Goal: Find contact information: Find contact information

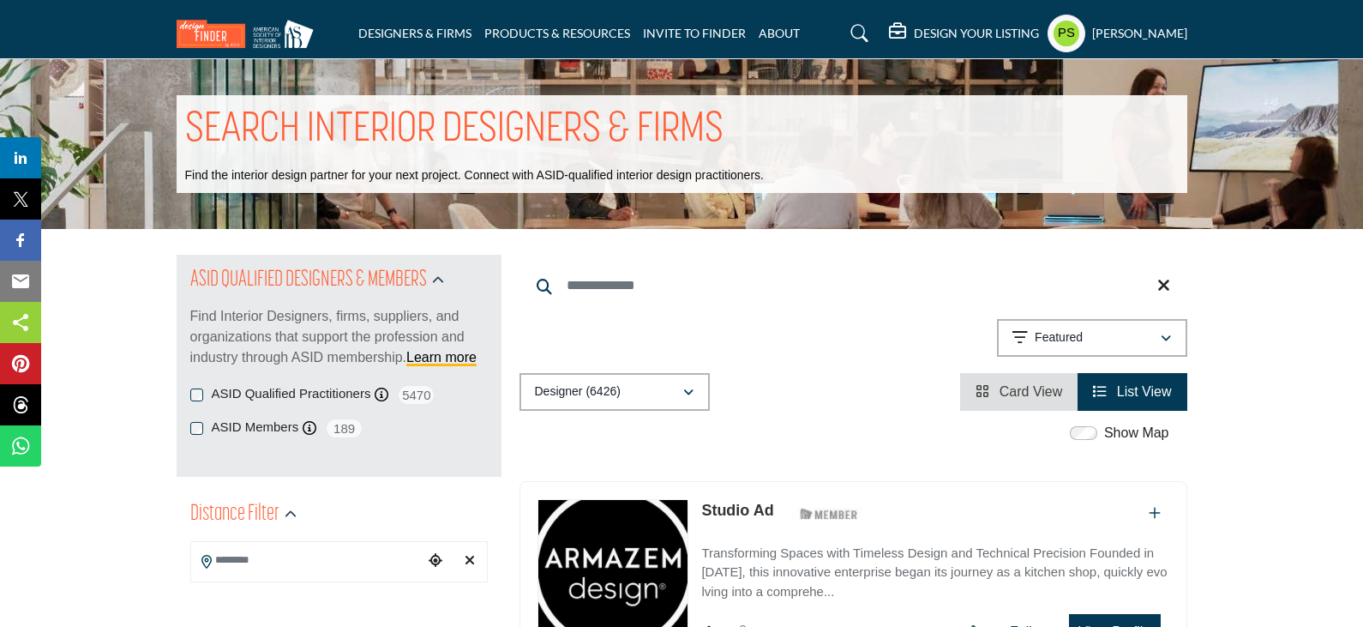
click at [598, 282] on input "Search Keyword" at bounding box center [854, 285] width 668 height 41
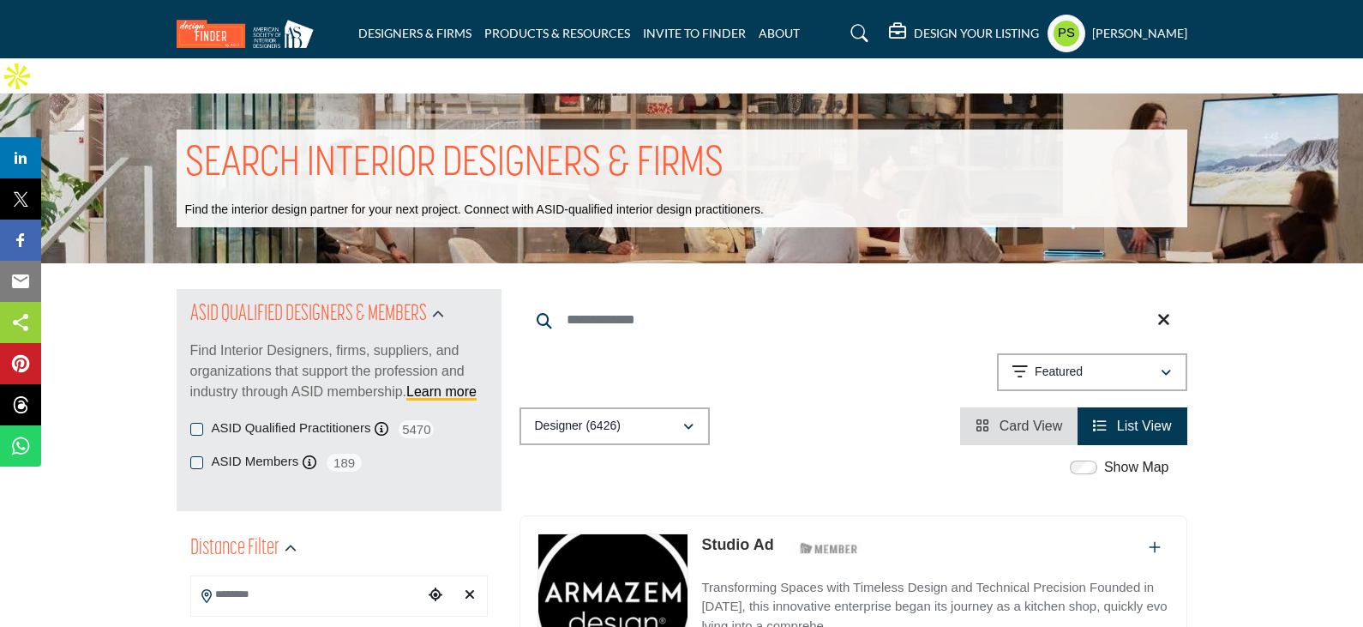
paste input "*******"
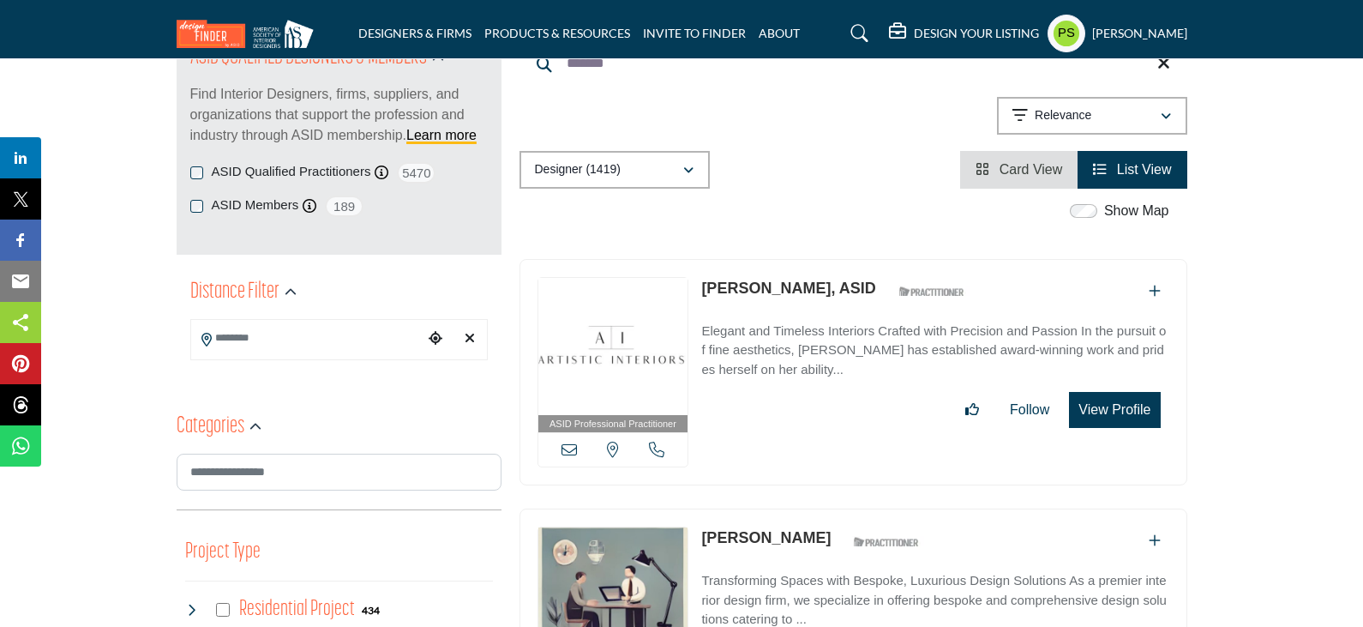
scroll to position [257, 0]
type input "*******"
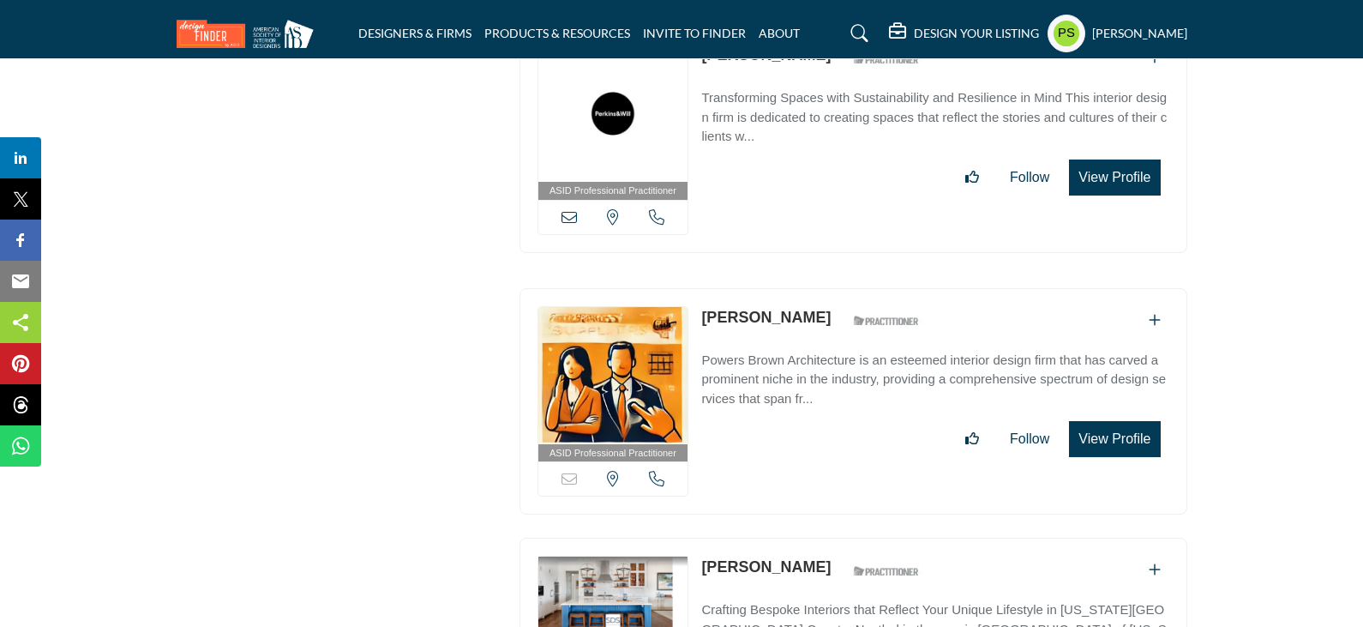
scroll to position [5465, 0]
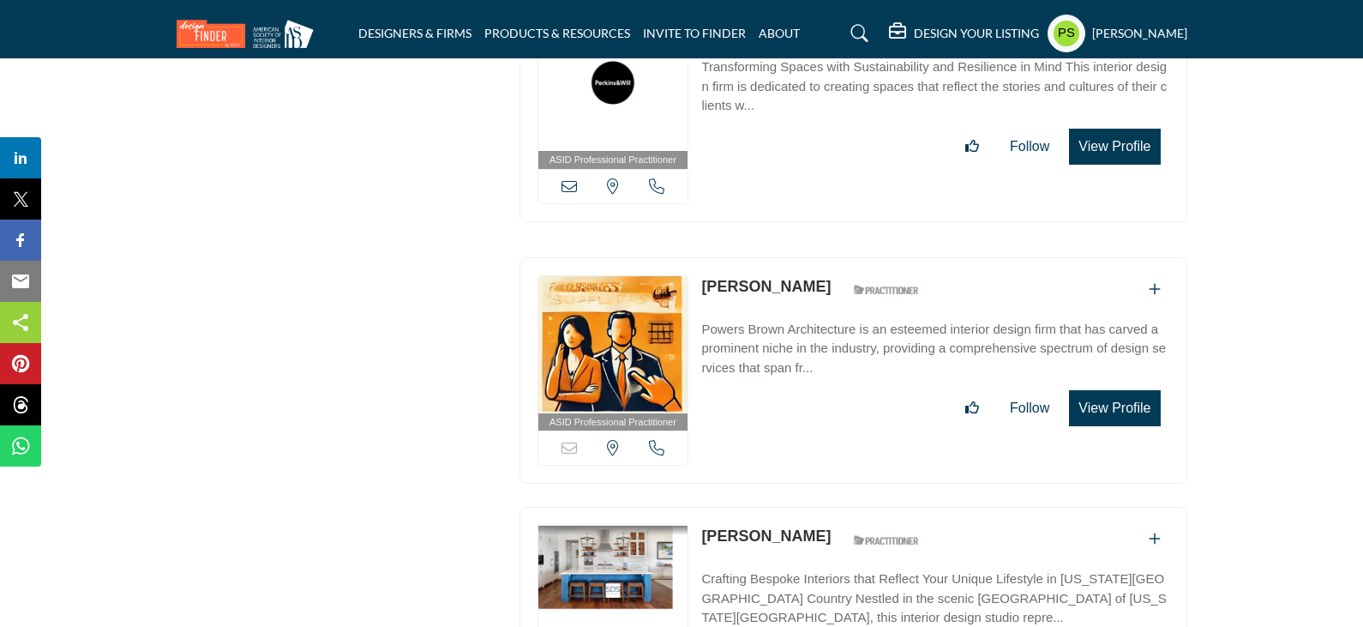
click at [1216, 253] on section "ASID QUALIFIED DESIGNERS & MEMBERS Find Interior Designers, firms, suppliers, a…" at bounding box center [681, 262] width 1363 height 10929
click at [1042, 144] on div "ASID Professional Practitioner ASID Professional Practitioners have successfull…" at bounding box center [854, 108] width 668 height 227
click at [937, 390] on div "ASID Professional Practitioner ASID Professional Practitioners have successfull…" at bounding box center [854, 370] width 668 height 227
click at [838, 389] on div "ASID Professional Practitioner ASID Professional Practitioners have successfull…" at bounding box center [854, 370] width 668 height 227
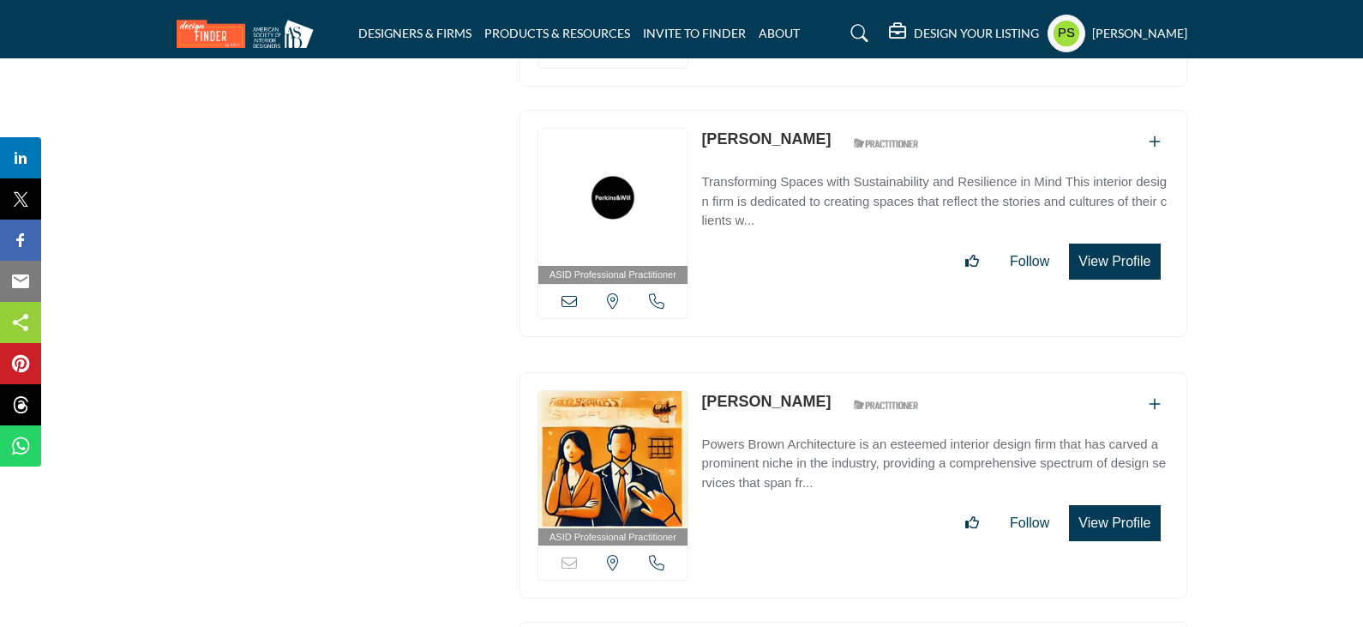
scroll to position [5551, 0]
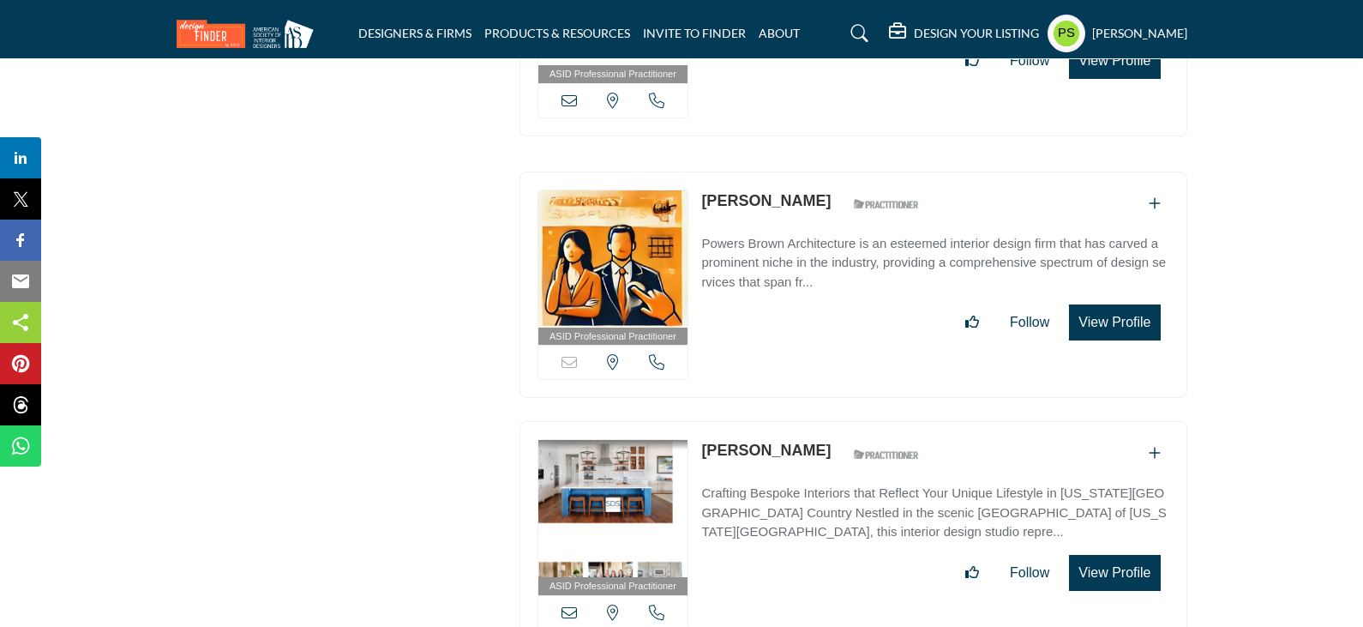
click at [917, 334] on div "ASID Professional Practitioner ASID Professional Practitioners have successfull…" at bounding box center [854, 284] width 668 height 227
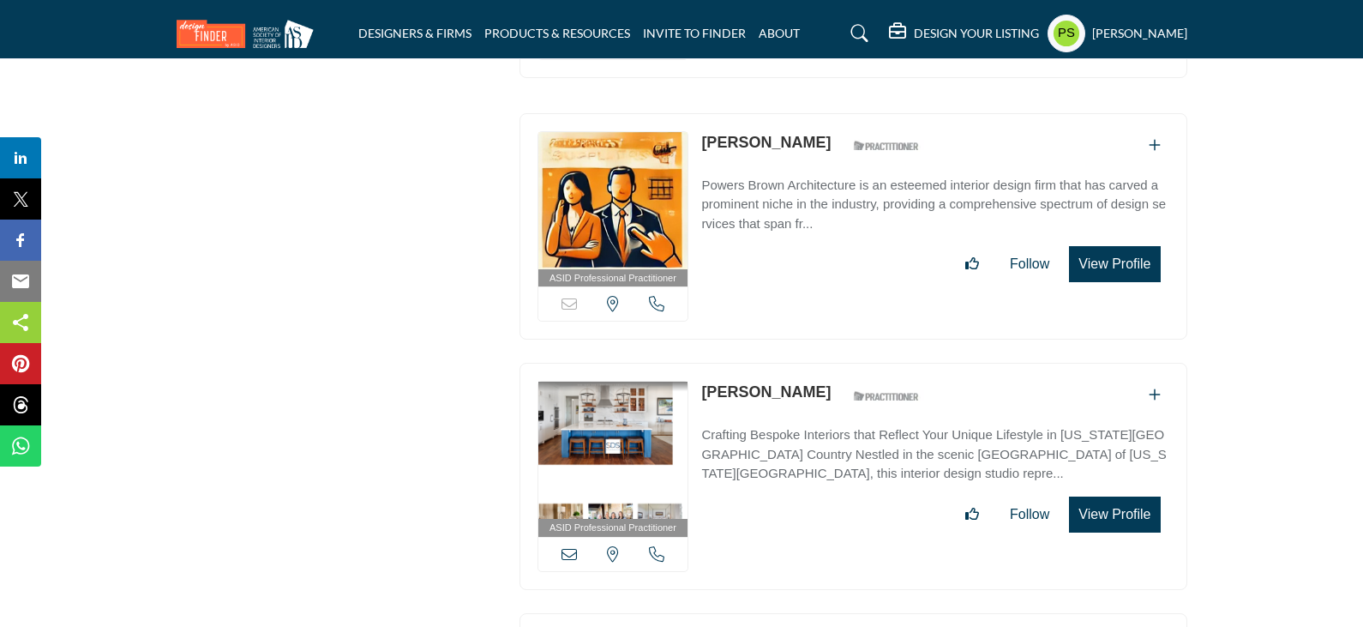
scroll to position [5723, 0]
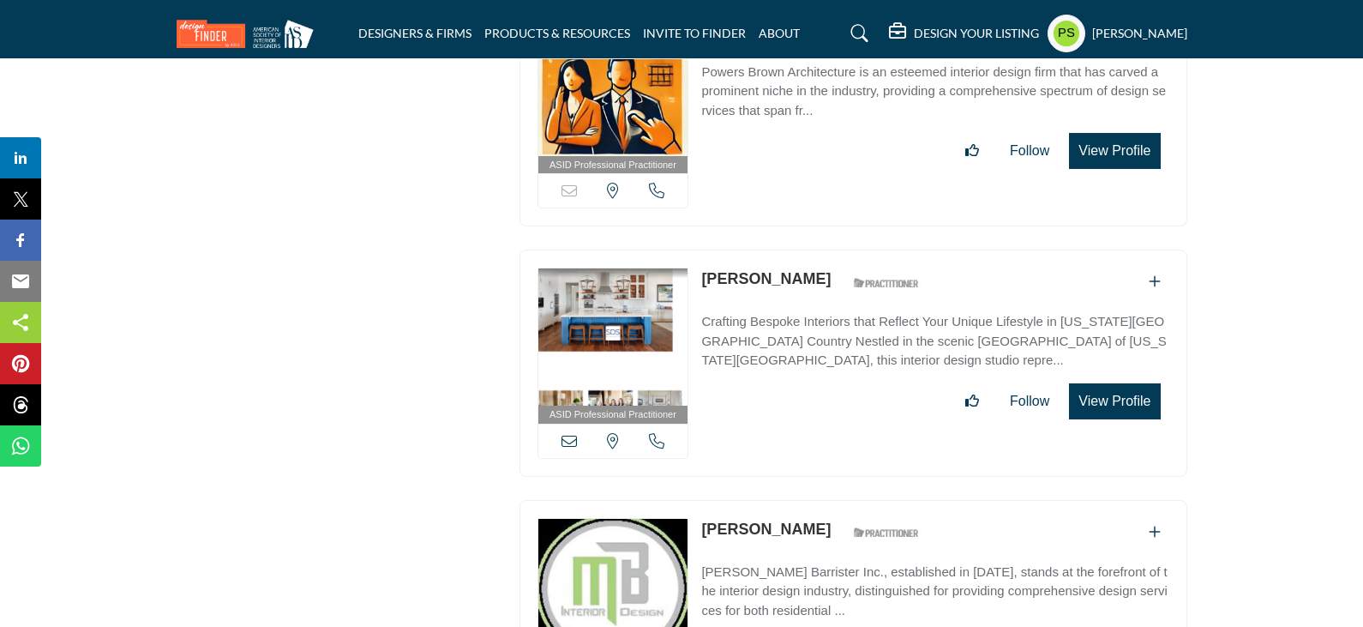
click at [749, 520] on link "[PERSON_NAME]" at bounding box center [765, 528] width 129 height 17
drag, startPoint x: 700, startPoint y: 481, endPoint x: 817, endPoint y: 486, distance: 116.7
click at [817, 500] on div "ASID Allied Practitioner ASID Allied Practitioners have successfully completed …" at bounding box center [854, 613] width 668 height 227
copy link "[PERSON_NAME]"
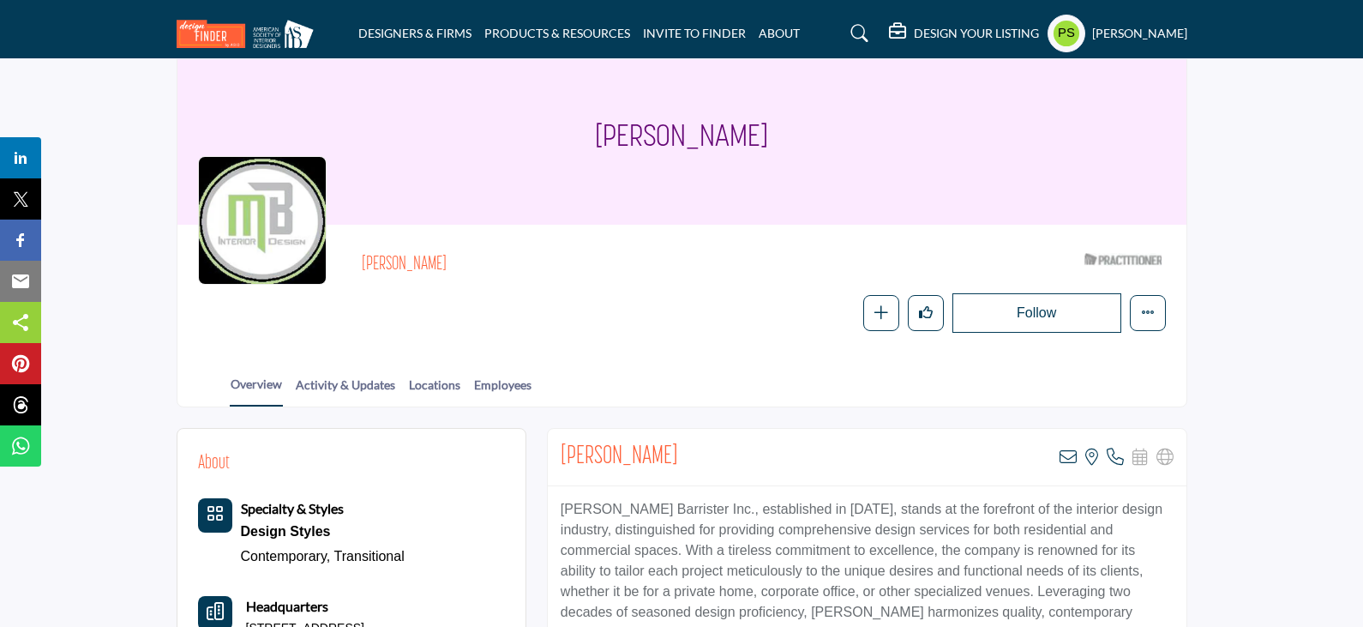
scroll to position [86, 0]
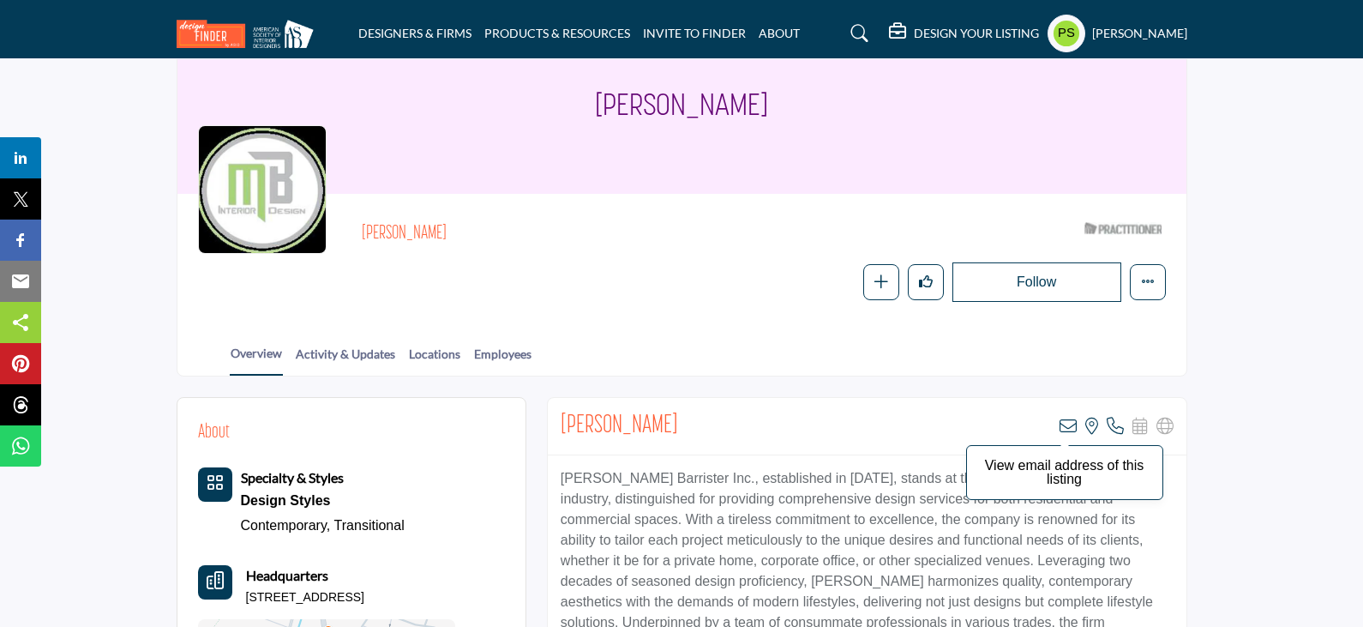
click at [1071, 424] on icon at bounding box center [1068, 426] width 17 height 17
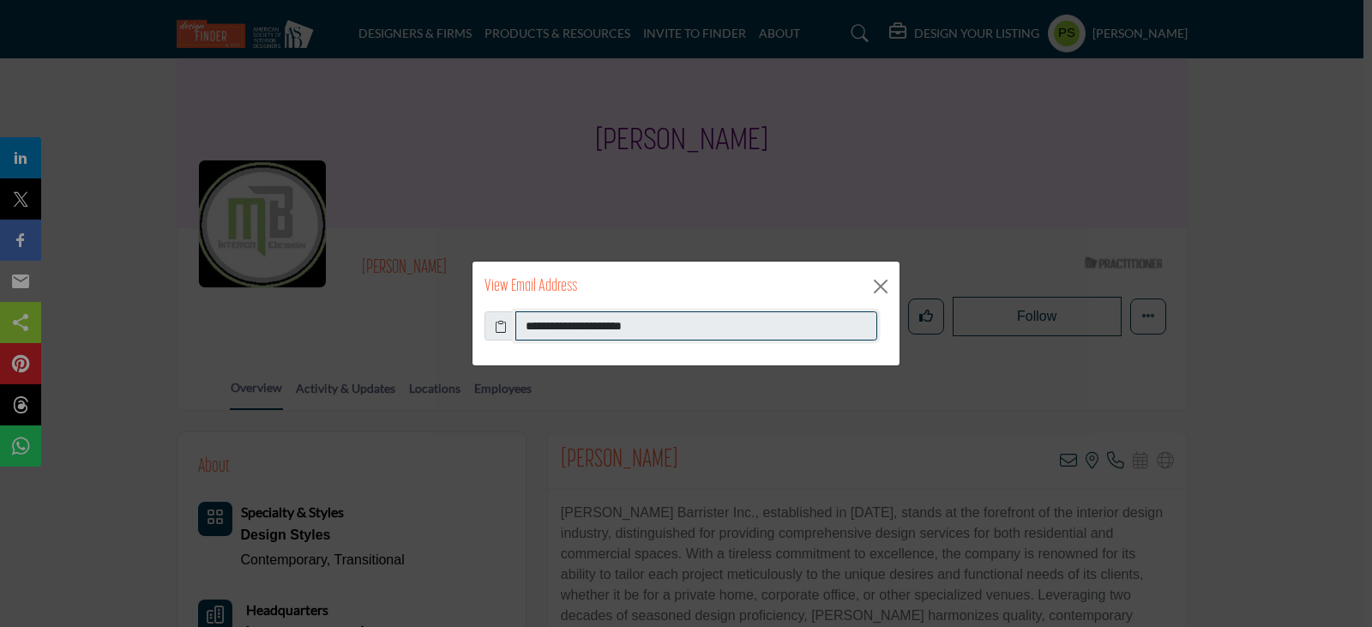
drag, startPoint x: 528, startPoint y: 326, endPoint x: 664, endPoint y: 334, distance: 136.6
click at [664, 334] on input "**********" at bounding box center [696, 325] width 362 height 29
click at [885, 291] on button "Close" at bounding box center [881, 286] width 26 height 26
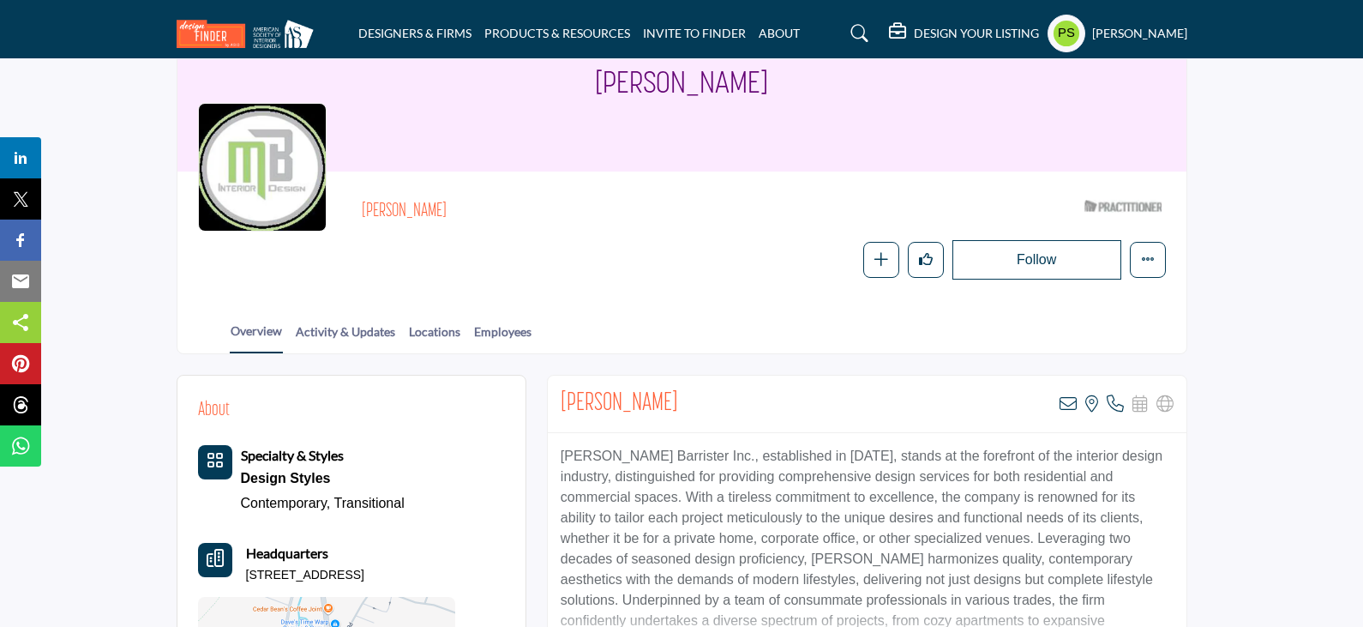
scroll to position [171, 0]
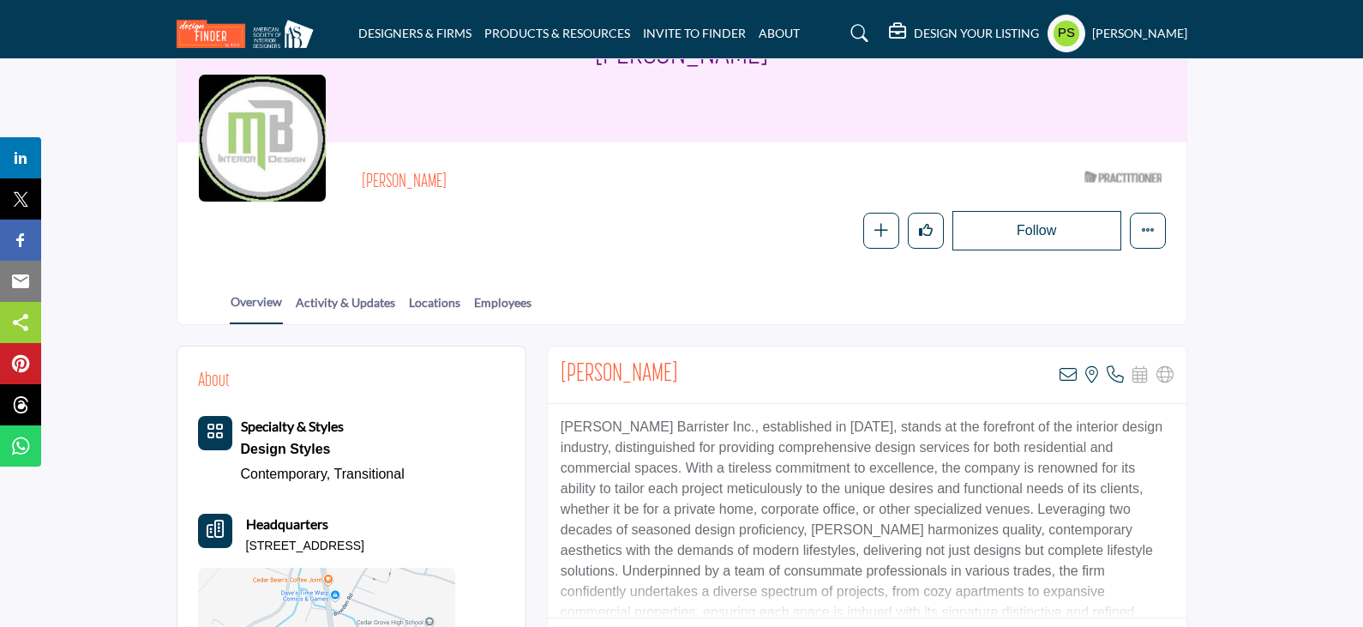
drag, startPoint x: 362, startPoint y: 137, endPoint x: 454, endPoint y: 145, distance: 92.9
click at [454, 171] on h2 "[PERSON_NAME]" at bounding box center [598, 182] width 472 height 22
copy h2 "[PERSON_NAME]"
drag, startPoint x: 247, startPoint y: 509, endPoint x: 439, endPoint y: 502, distance: 192.2
click at [364, 514] on div "Headquarters 496 Pompton Ave, 07009-1805, USA" at bounding box center [305, 534] width 118 height 41
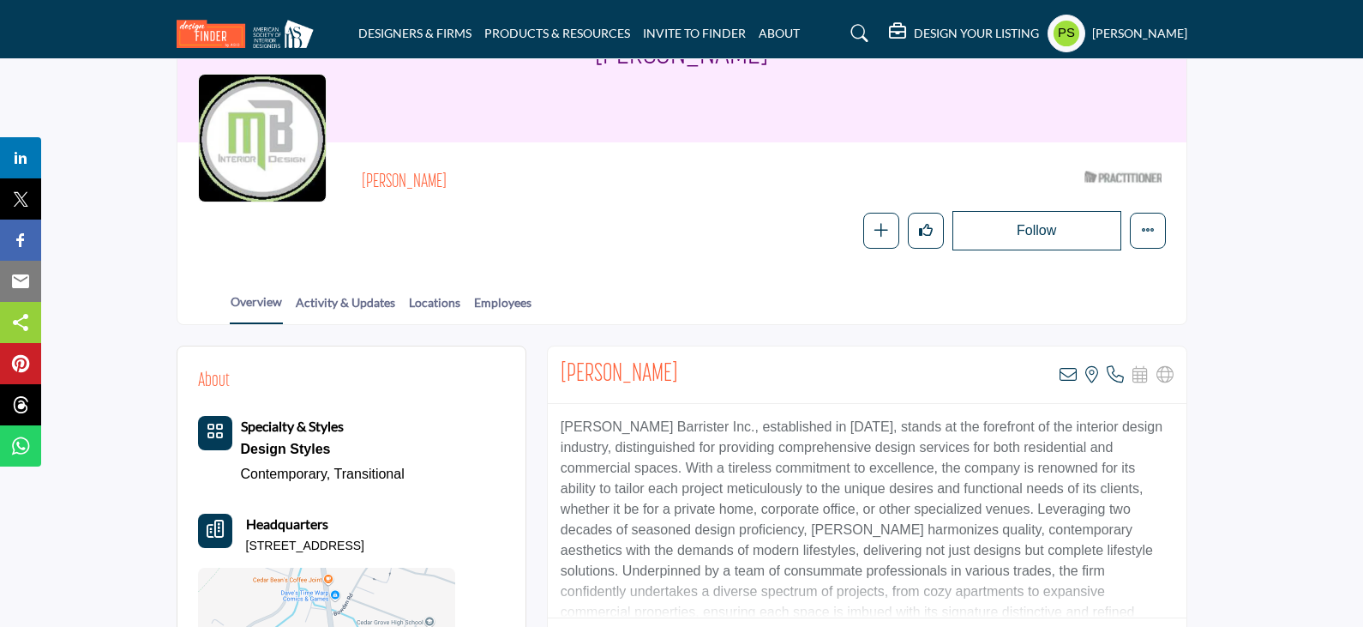
copy p "496 Pompton Ave, 07009-1805, USA"
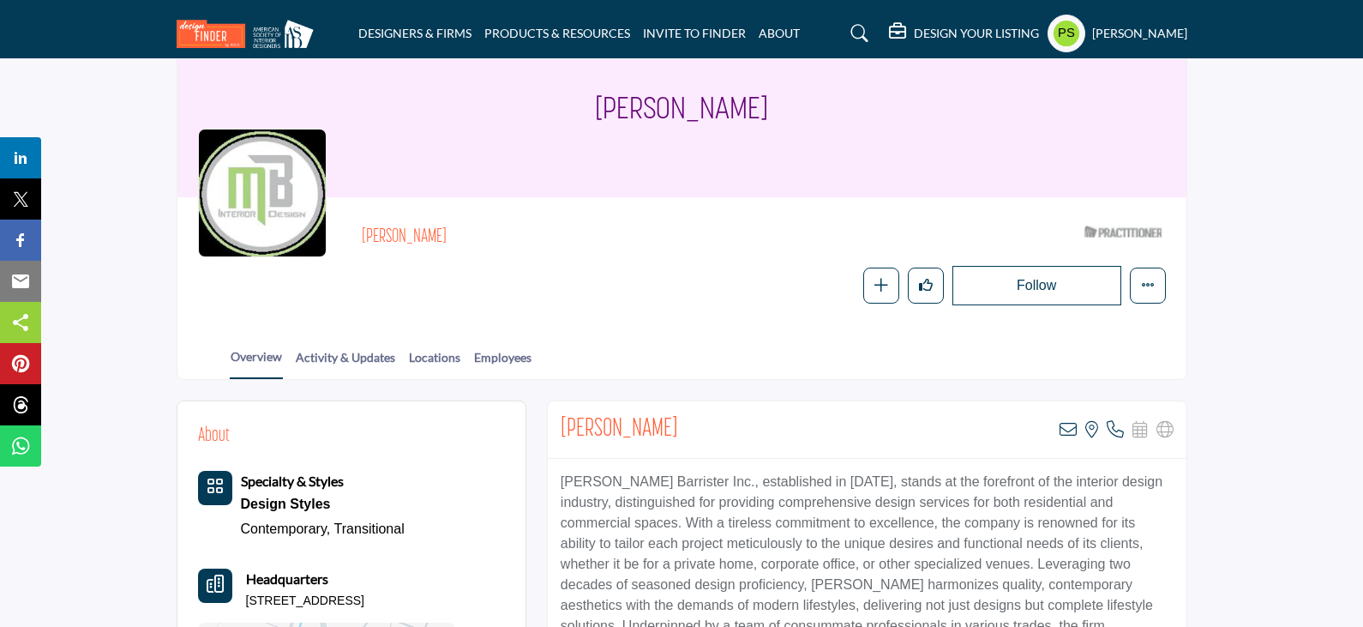
scroll to position [0, 0]
